Goal: Task Accomplishment & Management: Use online tool/utility

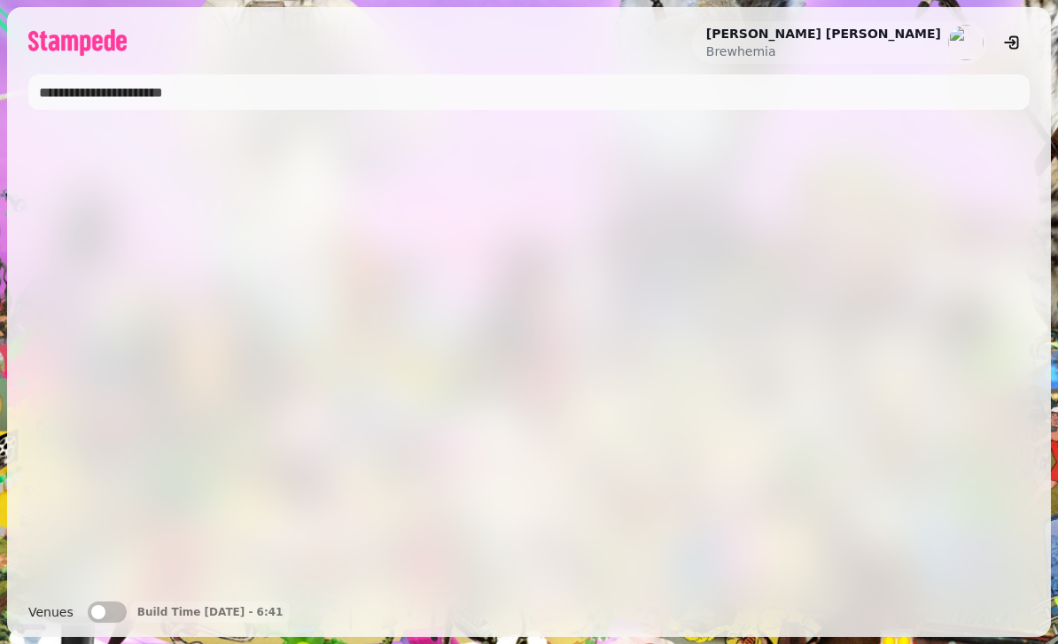
click at [762, 97] on input "text" at bounding box center [528, 91] width 1001 height 35
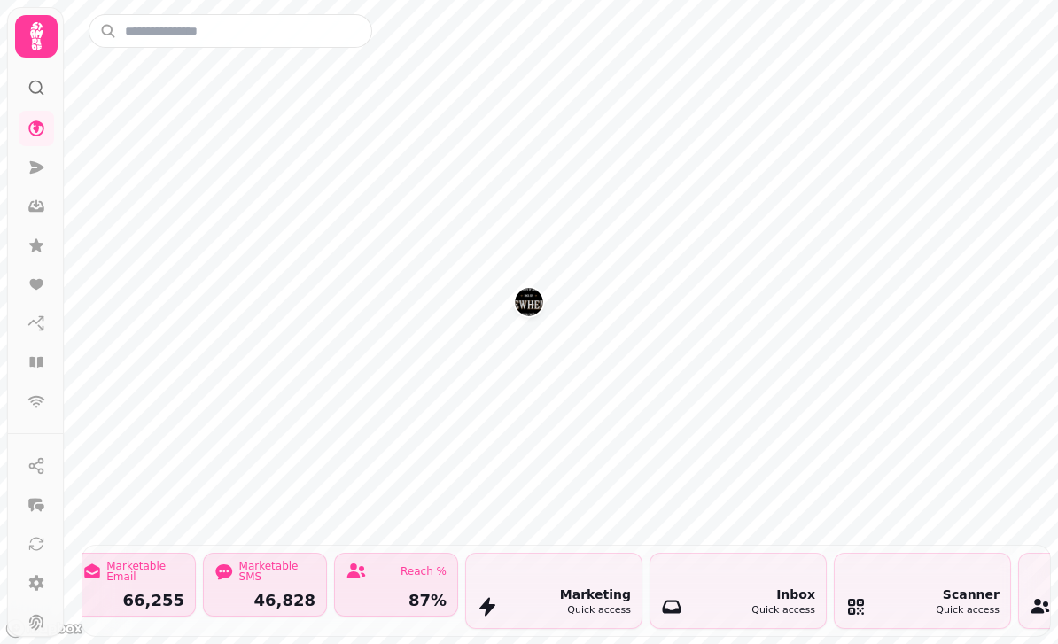
scroll to position [0, 1631]
click at [607, 586] on div "Marketing" at bounding box center [590, 595] width 71 height 18
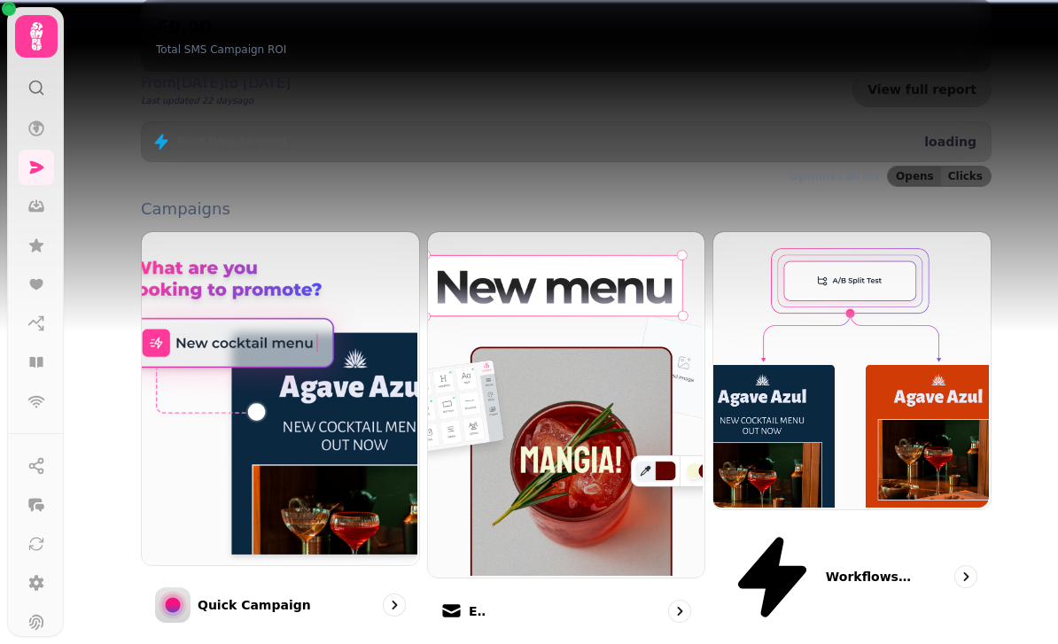
scroll to position [376, 0]
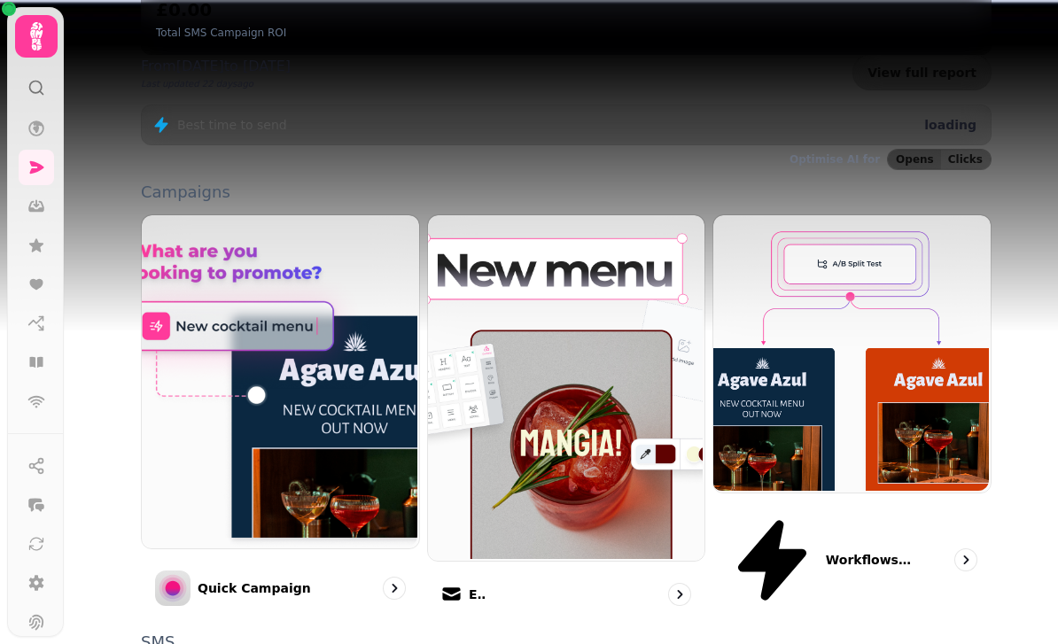
click at [588, 569] on div "Email" at bounding box center [566, 594] width 279 height 51
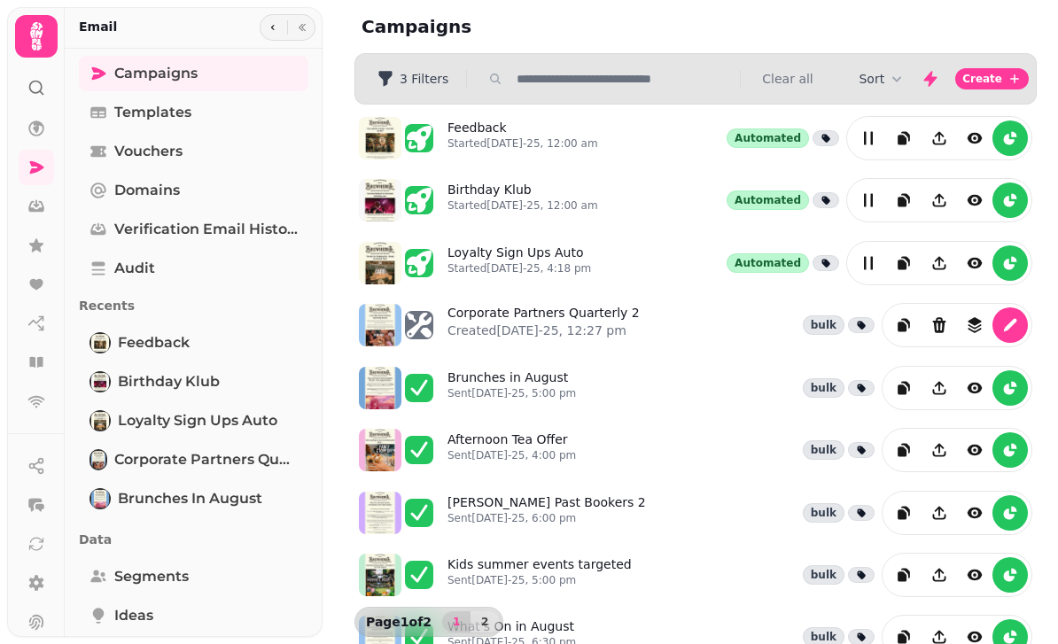
click at [607, 322] on p "Created [DATE]-25, 12:27 pm" at bounding box center [543, 331] width 192 height 18
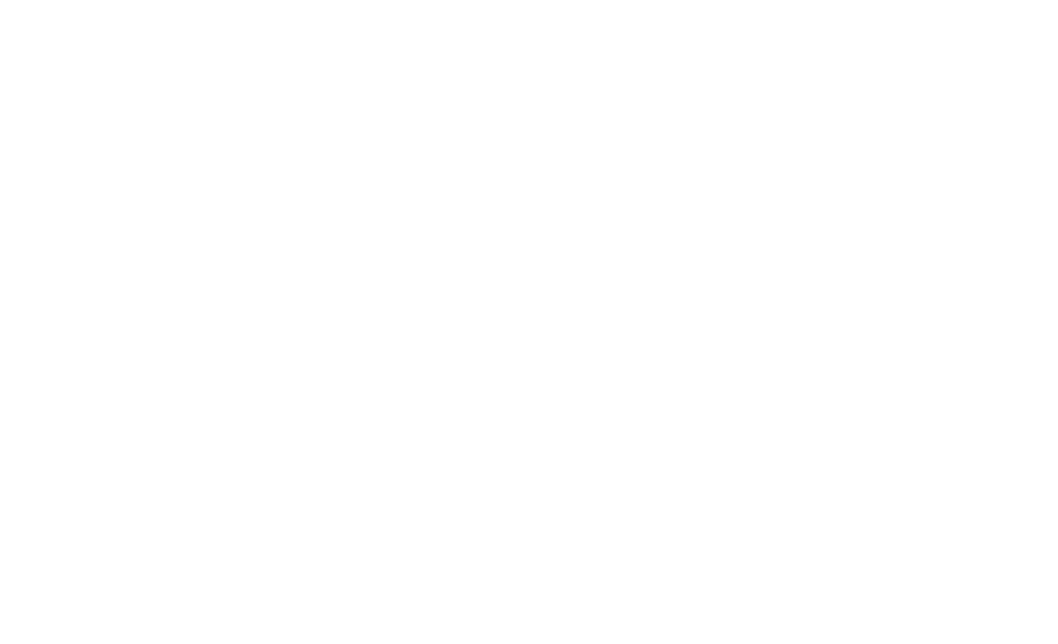
select select "**********"
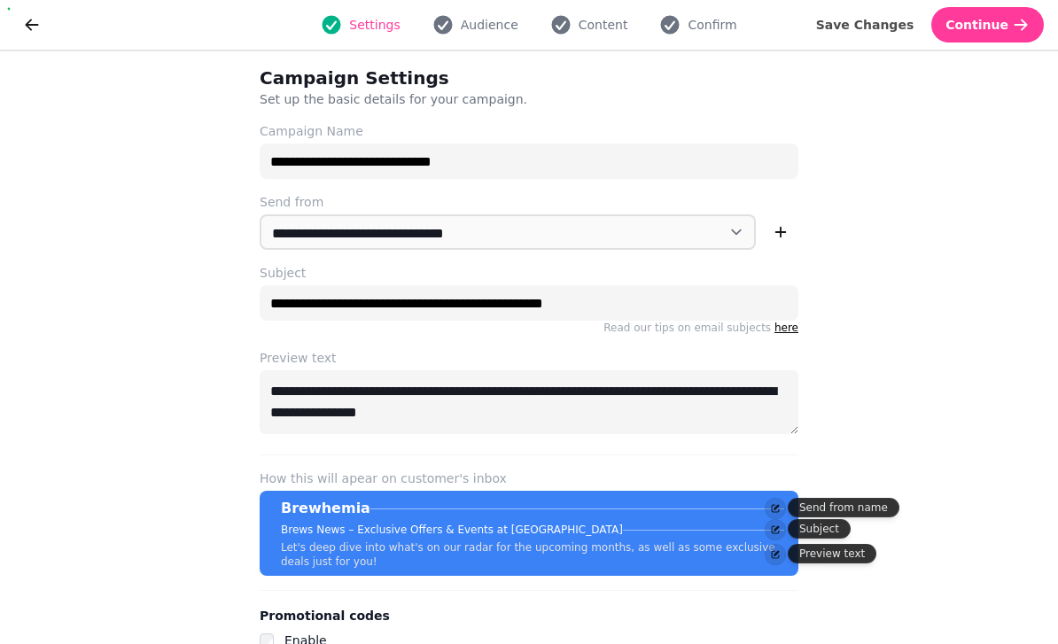
click at [602, 25] on span "Content" at bounding box center [603, 25] width 50 height 18
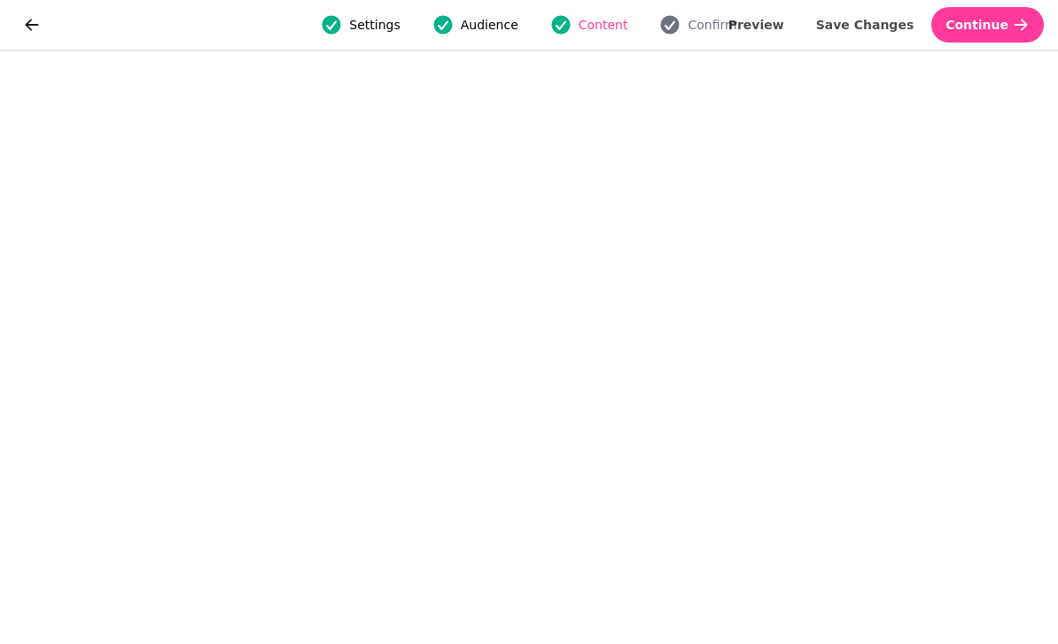
click at [872, 28] on span "Save Changes" at bounding box center [865, 25] width 98 height 12
click at [709, 31] on span "Confirm" at bounding box center [711, 25] width 49 height 18
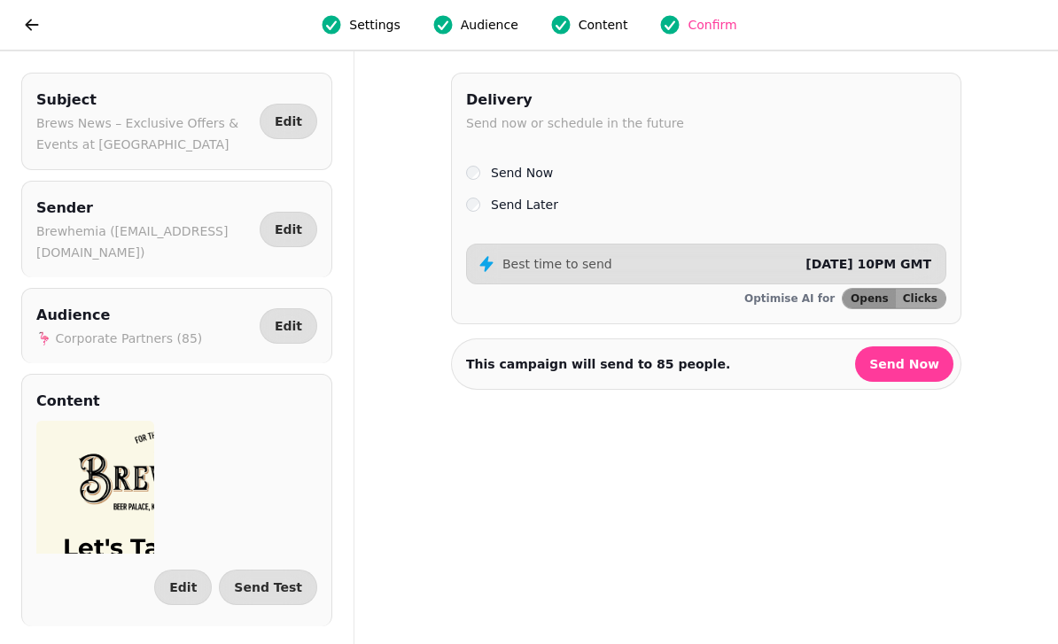
click at [524, 205] on label "Send Later" at bounding box center [524, 204] width 67 height 21
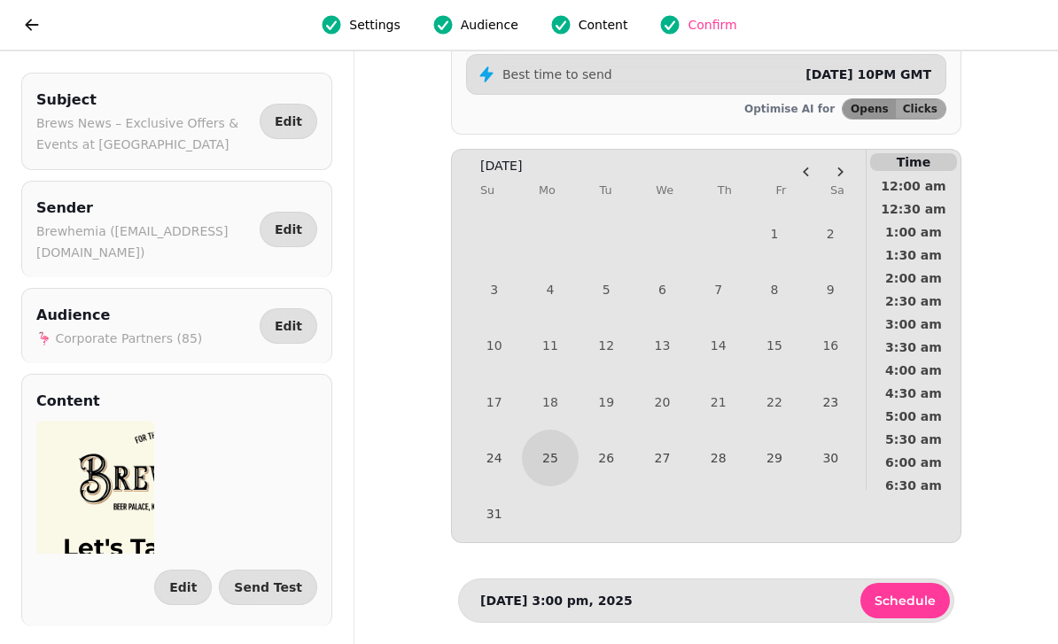
click at [846, 165] on icon "Go to the Next Month" at bounding box center [840, 172] width 14 height 14
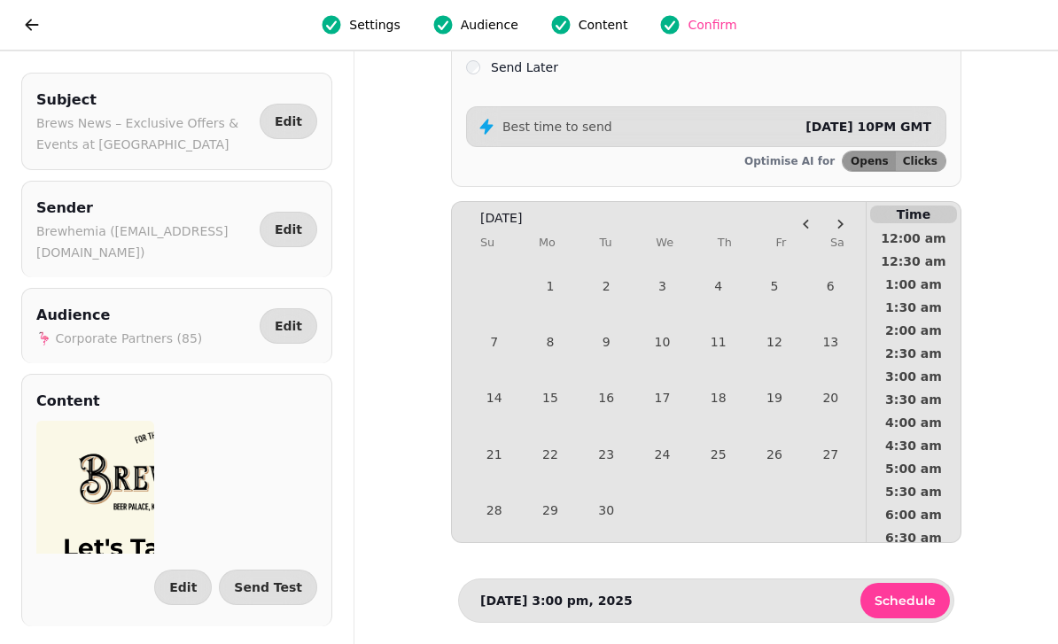
click at [550, 274] on button "1" at bounding box center [550, 286] width 56 height 56
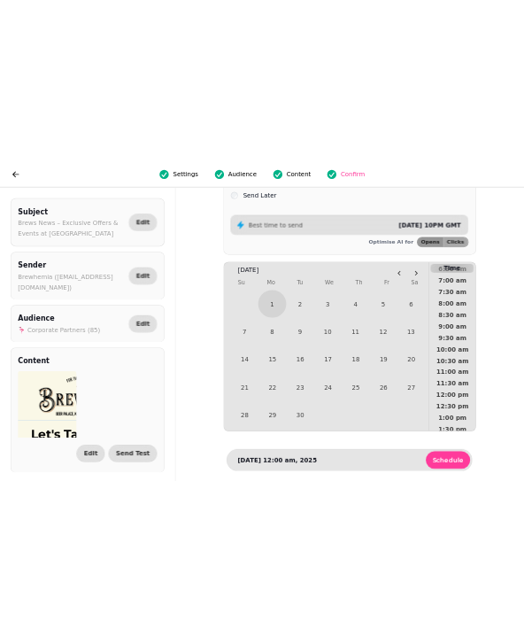
scroll to position [335, 0]
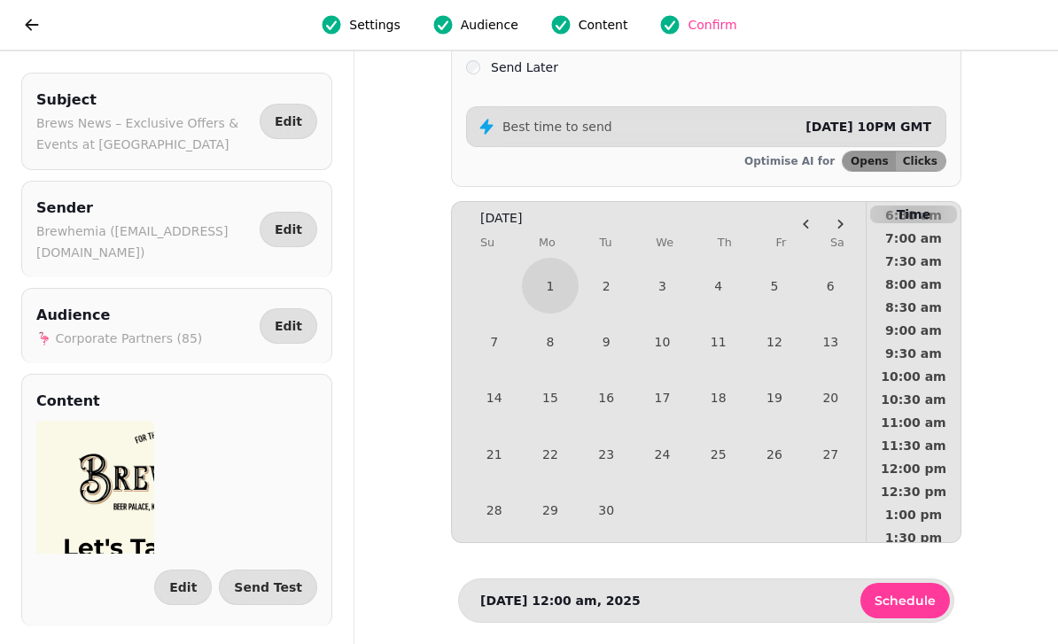
click at [923, 370] on span "10:00 am" at bounding box center [914, 376] width 66 height 12
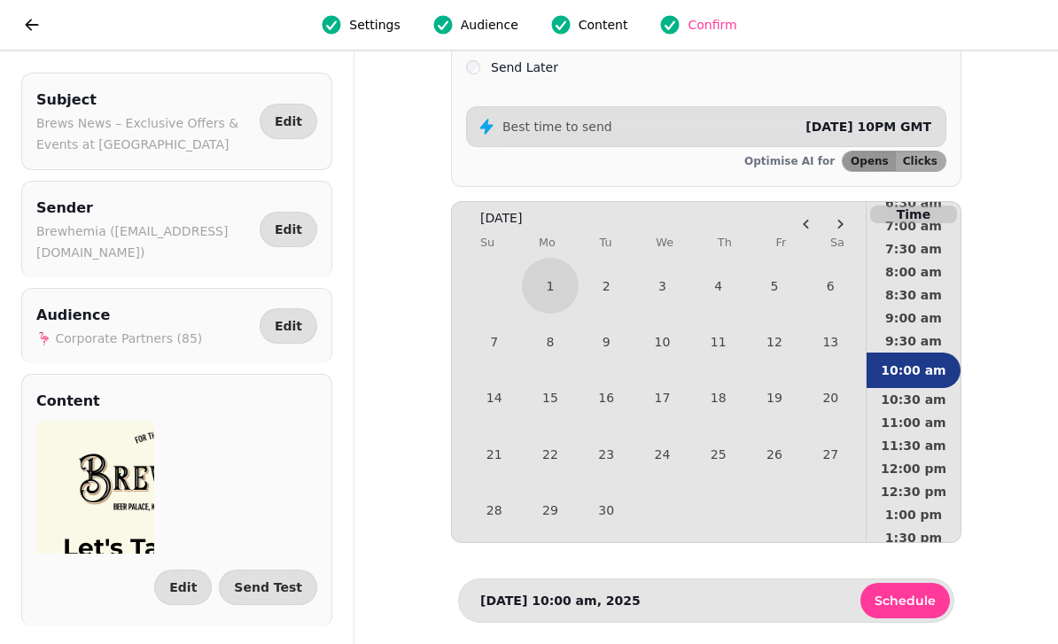
click at [1004, 467] on div "Subject Brews News – Exclusive Offers & Events at Brewhemia Edit Sender Brewhem…" at bounding box center [529, 347] width 1058 height 593
click at [916, 594] on span "Schedule" at bounding box center [904, 600] width 61 height 12
